Goal: Information Seeking & Learning: Learn about a topic

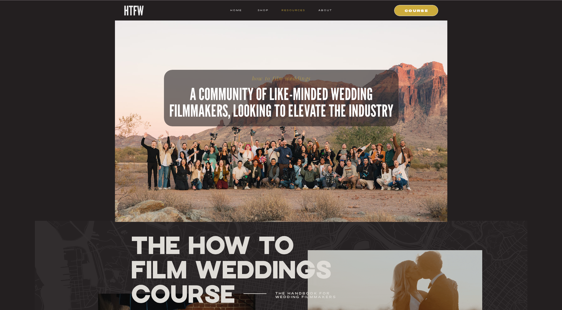
click at [290, 12] on nav "resources" at bounding box center [293, 10] width 26 height 5
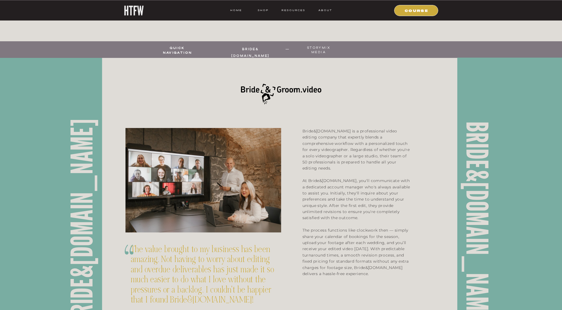
scroll to position [246, 0]
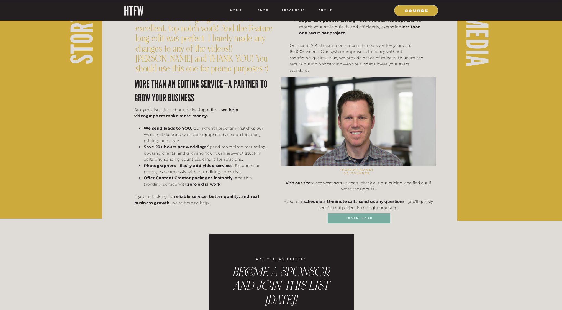
scroll to position [1058, 0]
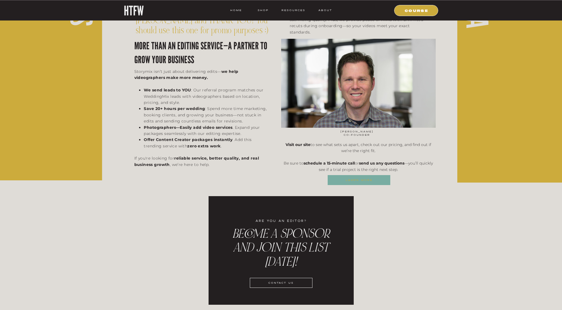
click at [347, 178] on nav "learn more" at bounding box center [359, 180] width 62 height 5
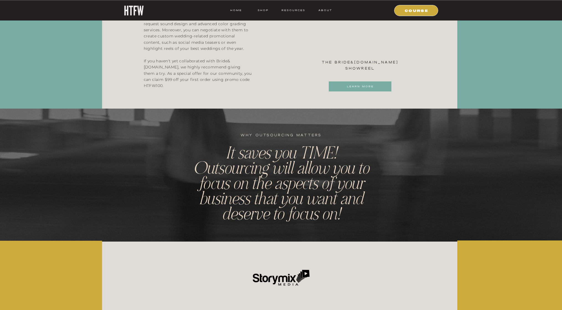
scroll to position [570, 0]
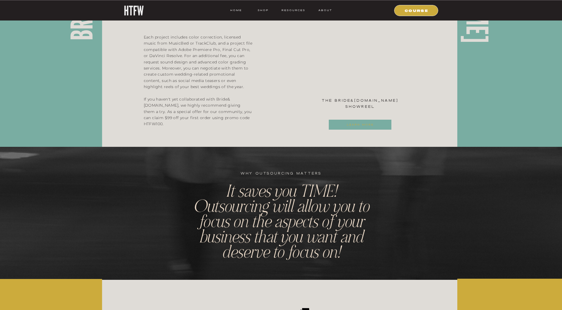
click at [344, 124] on nav "learn more" at bounding box center [360, 124] width 62 height 5
